Goal: Transaction & Acquisition: Purchase product/service

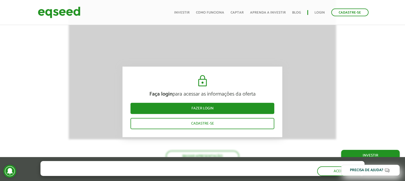
scroll to position [532, 0]
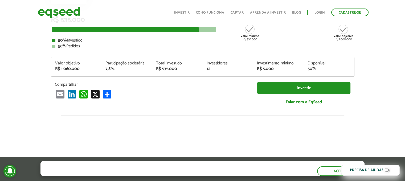
scroll to position [53, 0]
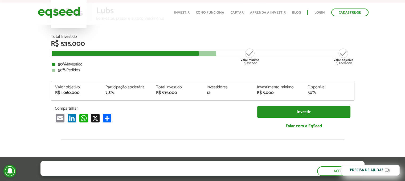
click at [59, 86] on div "Valor objetivo" at bounding box center [76, 87] width 43 height 4
click at [271, 88] on div "Investimento mínimo" at bounding box center [278, 87] width 43 height 4
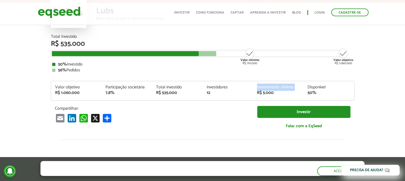
click at [271, 88] on div "Investimento mínimo" at bounding box center [278, 87] width 43 height 4
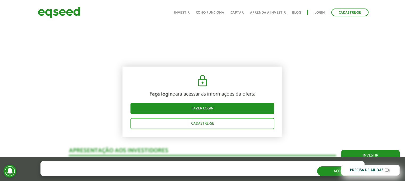
scroll to position [319, 0]
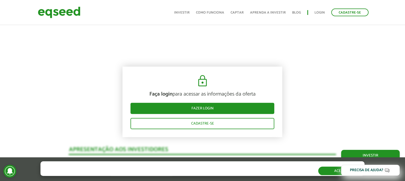
click at [334, 171] on button "Aceitar" at bounding box center [341, 171] width 46 height 9
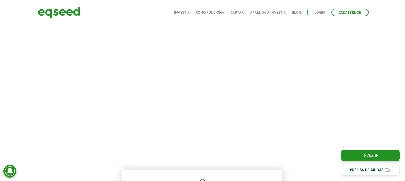
scroll to position [133, 0]
